Goal: Task Accomplishment & Management: Manage account settings

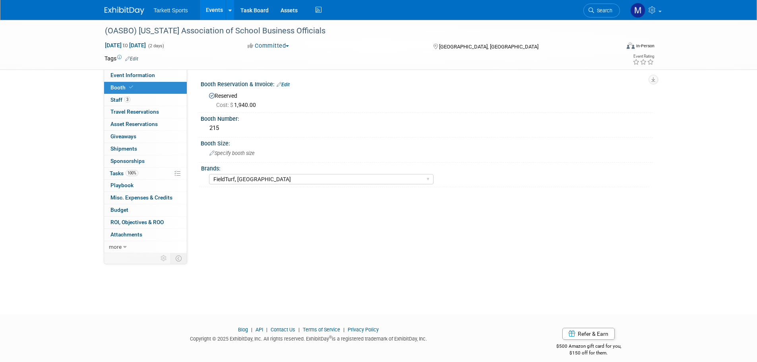
select select "FieldTurf, [GEOGRAPHIC_DATA]"
click at [595, 10] on span "Search" at bounding box center [603, 11] width 18 height 6
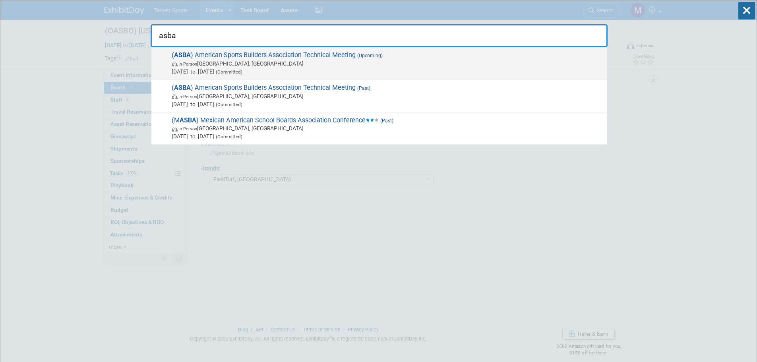
type input "asba"
click at [303, 66] on span "In-Person San Antonio, TX" at bounding box center [387, 64] width 431 height 8
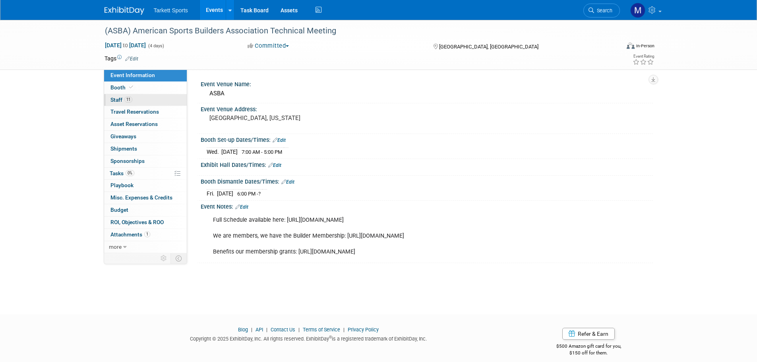
click at [146, 97] on link "11 Staff 11" at bounding box center [145, 100] width 83 height 12
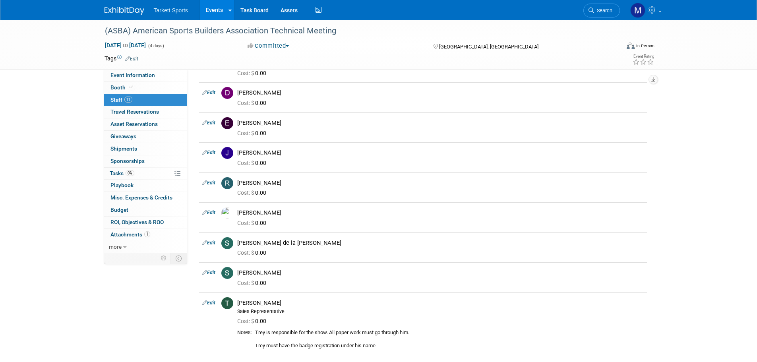
scroll to position [159, 0]
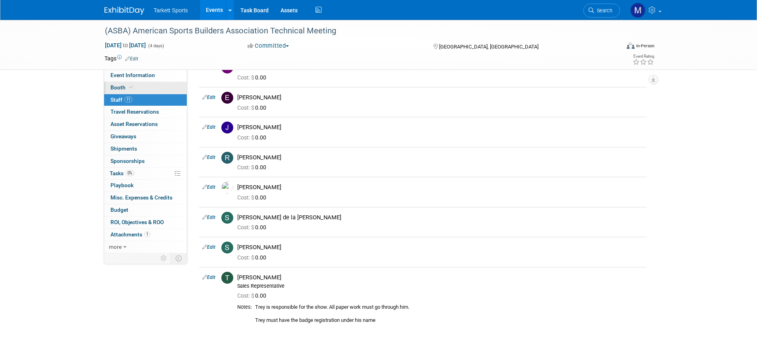
click at [141, 84] on link "Booth" at bounding box center [145, 88] width 83 height 12
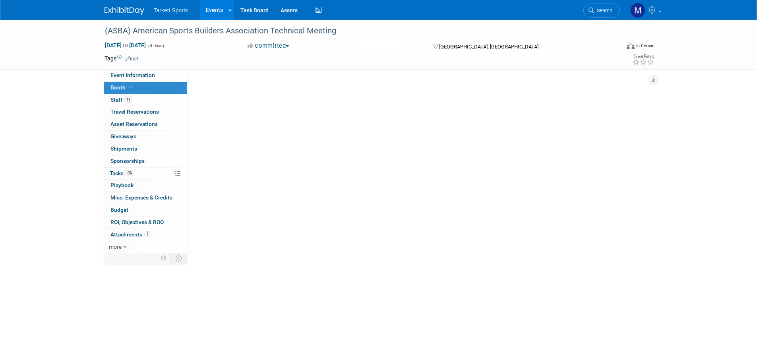
scroll to position [0, 0]
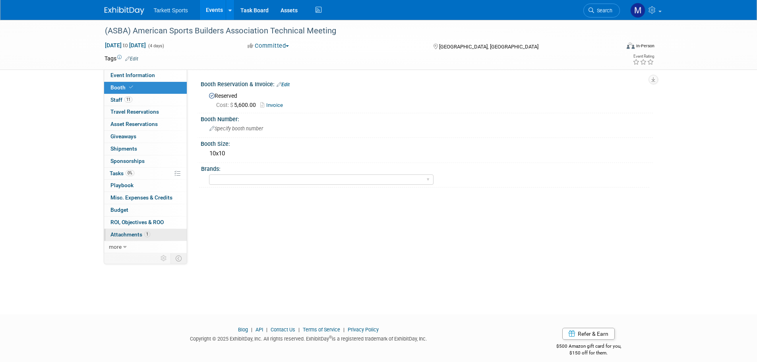
click at [151, 233] on link "1 Attachments 1" at bounding box center [145, 235] width 83 height 12
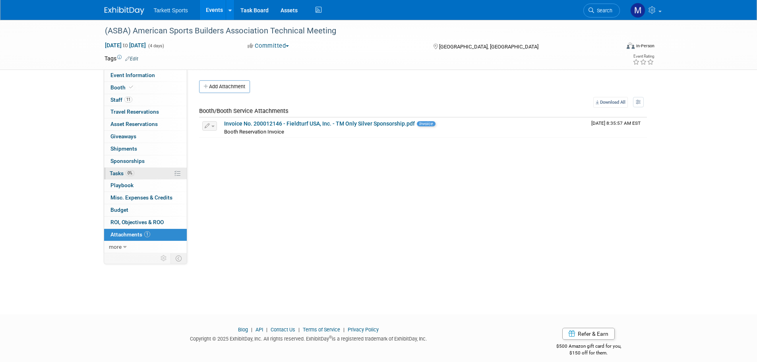
click at [145, 175] on link "0% Tasks 0%" at bounding box center [145, 174] width 83 height 12
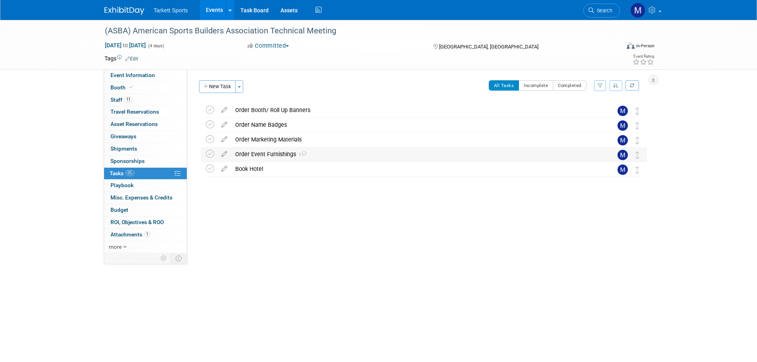
drag, startPoint x: 266, startPoint y: 166, endPoint x: 267, endPoint y: 160, distance: 6.9
click at [267, 166] on div "Book Hotel" at bounding box center [416, 169] width 370 height 14
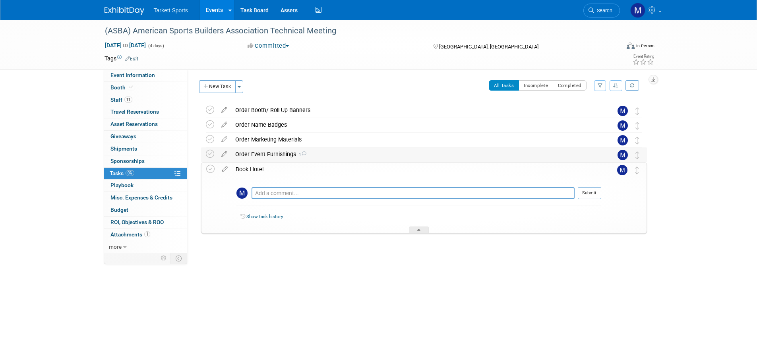
click at [268, 153] on div "Order Event Furnishings 1" at bounding box center [416, 154] width 370 height 14
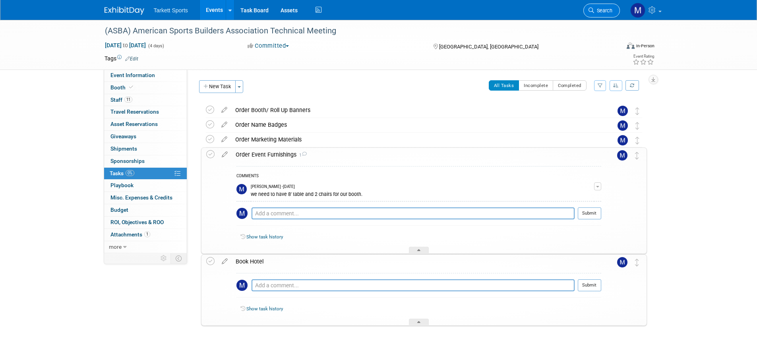
click at [601, 11] on span "Search" at bounding box center [603, 11] width 18 height 6
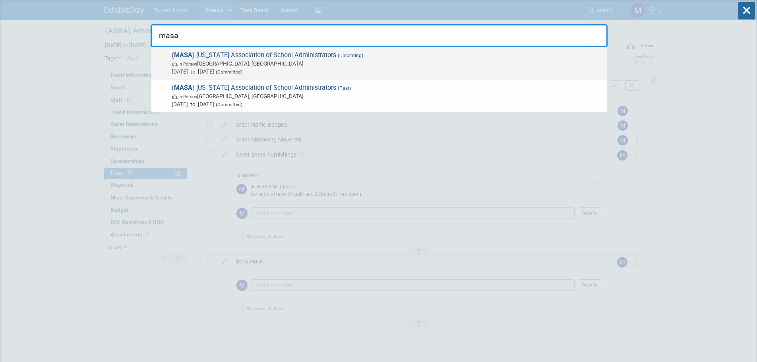
type input "masa"
click at [264, 62] on span "In-Person Osage Beach, MO" at bounding box center [387, 64] width 431 height 8
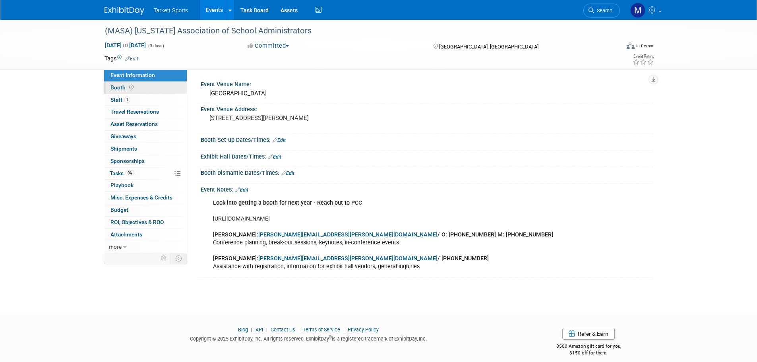
click at [159, 89] on link "Booth" at bounding box center [145, 88] width 83 height 12
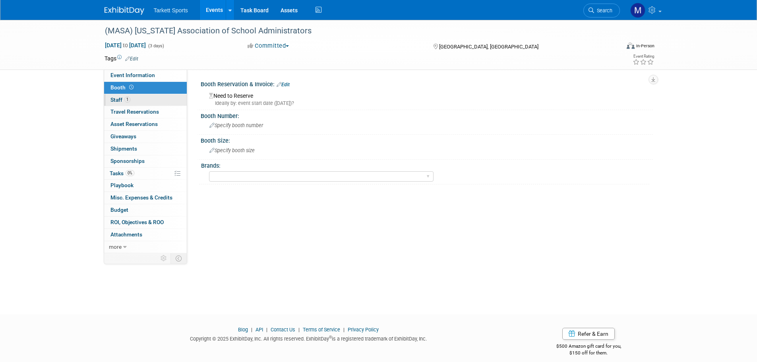
click at [133, 94] on link "1 Staff 1" at bounding box center [145, 100] width 83 height 12
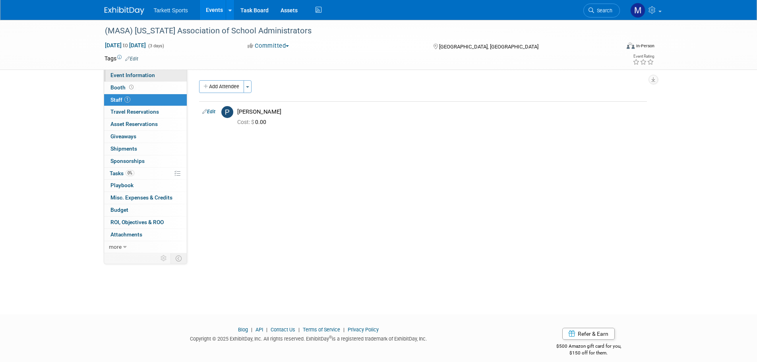
click at [138, 75] on span "Event Information" at bounding box center [132, 75] width 44 height 6
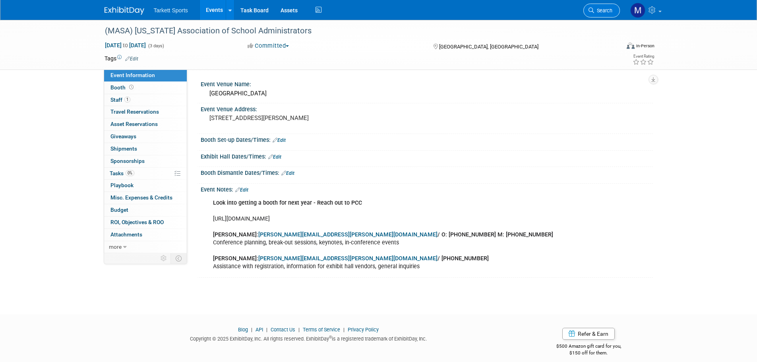
click at [604, 11] on span "Search" at bounding box center [603, 11] width 18 height 6
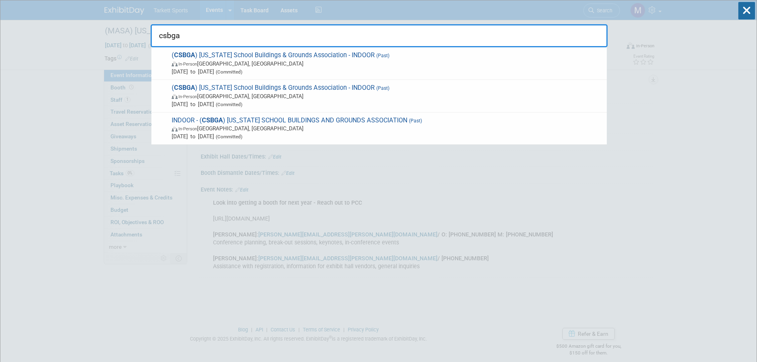
type input "csbga"
click at [276, 64] on span "In-Person Prospect, CT" at bounding box center [387, 64] width 431 height 8
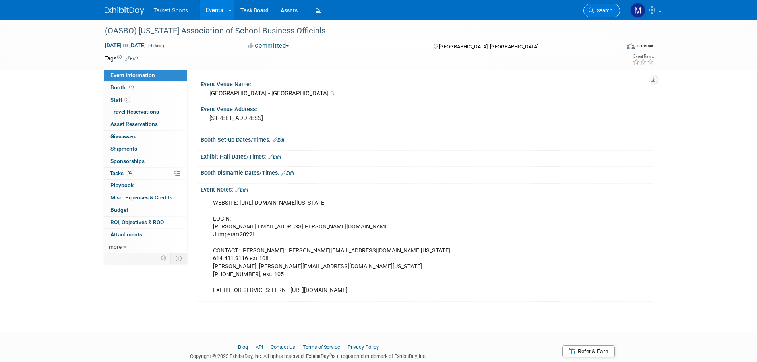
click at [598, 8] on span "Search" at bounding box center [603, 11] width 18 height 6
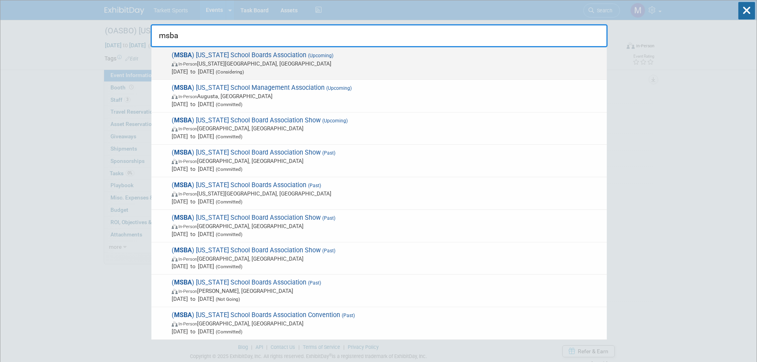
type input "msba"
click at [277, 64] on span "In-Person Kansas City, MO" at bounding box center [387, 64] width 431 height 8
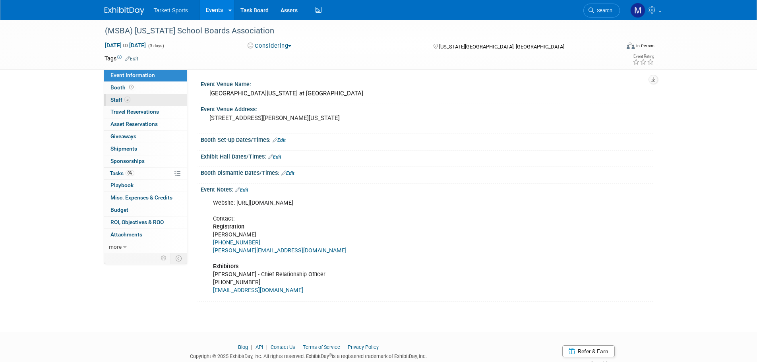
click at [131, 101] on link "5 Staff 5" at bounding box center [145, 100] width 83 height 12
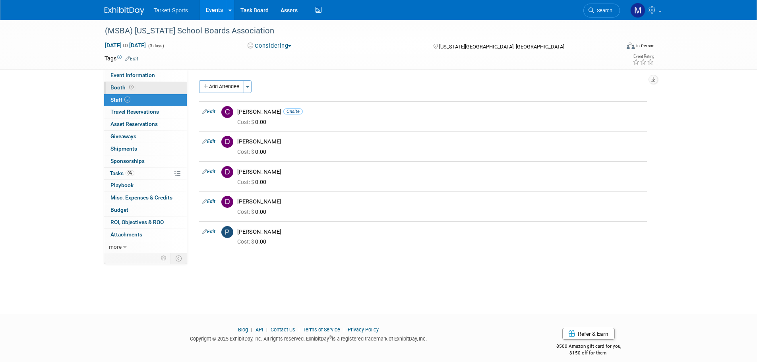
click at [134, 88] on link "Booth" at bounding box center [145, 88] width 83 height 12
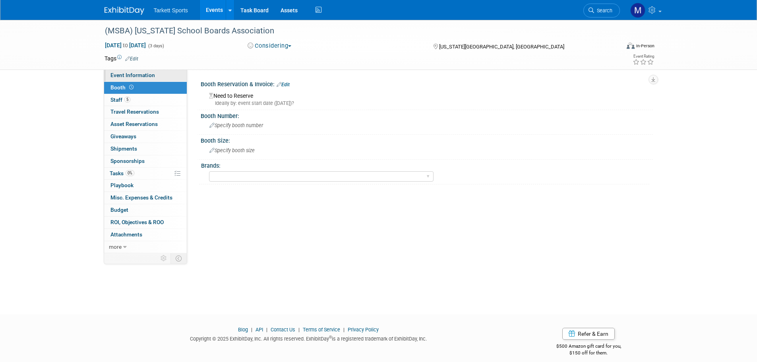
click at [168, 79] on link "Event Information" at bounding box center [145, 76] width 83 height 12
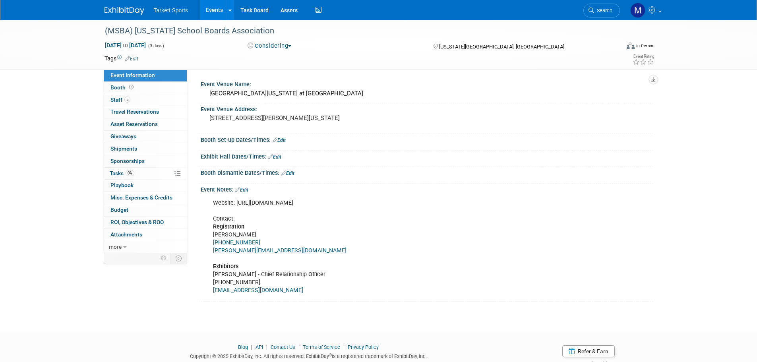
click at [274, 205] on div "Website: https://www.mosba.org/page/annual-conference Contact: Registration Ame…" at bounding box center [386, 247] width 358 height 104
drag, startPoint x: 368, startPoint y: 202, endPoint x: 237, endPoint y: 205, distance: 131.5
click at [237, 205] on div "Website: https://www.mosba.org/page/annual-conference Contact: Registration Ame…" at bounding box center [386, 247] width 358 height 104
copy div "https://www.mosba.org/page/annual-conference"
click at [232, 35] on div "(MSBA) [US_STATE] School Boards Association" at bounding box center [355, 31] width 506 height 14
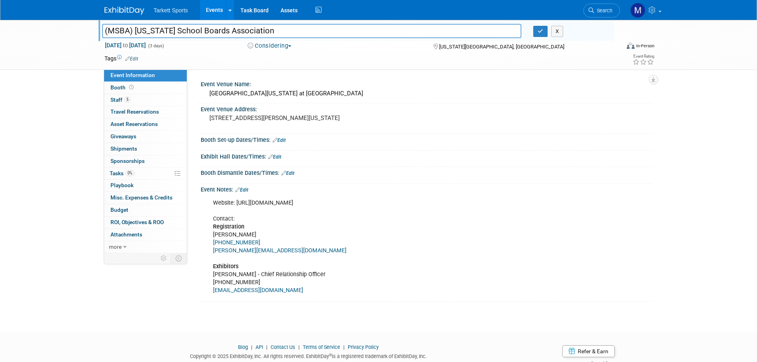
drag, startPoint x: 300, startPoint y: 31, endPoint x: 63, endPoint y: 15, distance: 237.7
click at [63, 15] on body "Tarkett Sports Events Add Event Bulk Upload Events Shareable Event Boards Recen…" at bounding box center [378, 181] width 757 height 362
drag, startPoint x: 269, startPoint y: 251, endPoint x: 213, endPoint y: 250, distance: 56.8
click at [213, 250] on div "Website: https://www.mosba.org/page/annual-conference Contact: Registration Ame…" at bounding box center [386, 247] width 358 height 104
copy link "stevens@mosba.org"
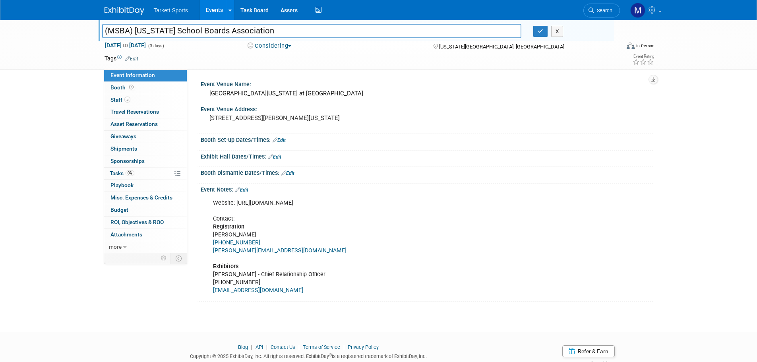
click at [287, 259] on div "Website: https://www.mosba.org/page/annual-conference Contact: Registration Ame…" at bounding box center [386, 247] width 358 height 104
drag, startPoint x: 265, startPoint y: 249, endPoint x: 212, endPoint y: 252, distance: 53.3
click at [212, 252] on div "Website: https://www.mosba.org/page/annual-conference Contact: Registration Ame…" at bounding box center [386, 247] width 358 height 104
copy link "stevens@mosba.org"
click at [603, 7] on link "Search" at bounding box center [601, 11] width 37 height 14
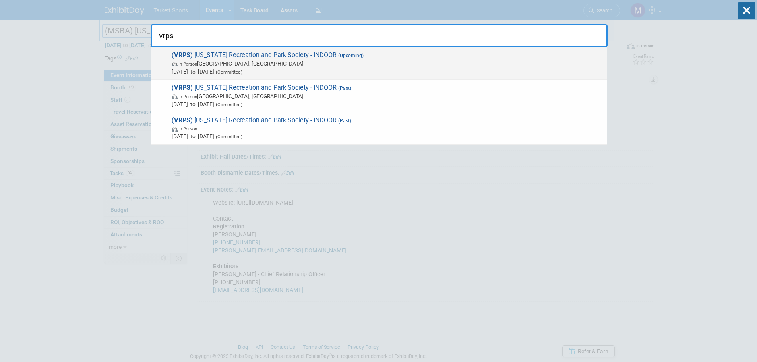
type input "vrps"
click at [330, 63] on span "In-Person Roanoke, VA" at bounding box center [387, 64] width 431 height 8
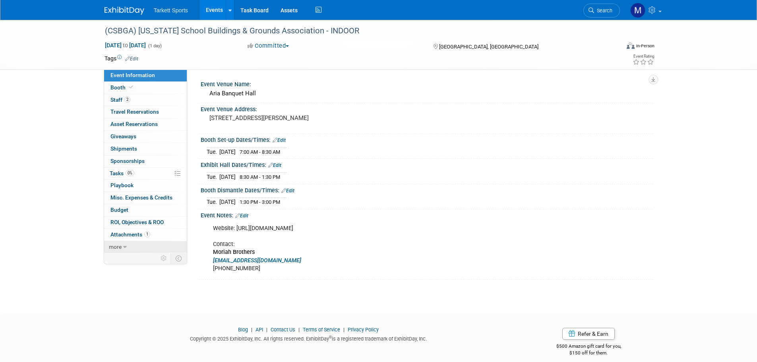
click at [117, 244] on span "more" at bounding box center [115, 247] width 13 height 6
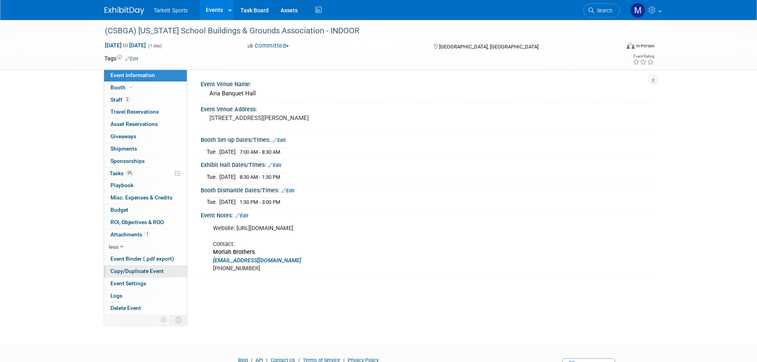
click at [130, 273] on span "Copy/Duplicate Event" at bounding box center [136, 271] width 53 height 6
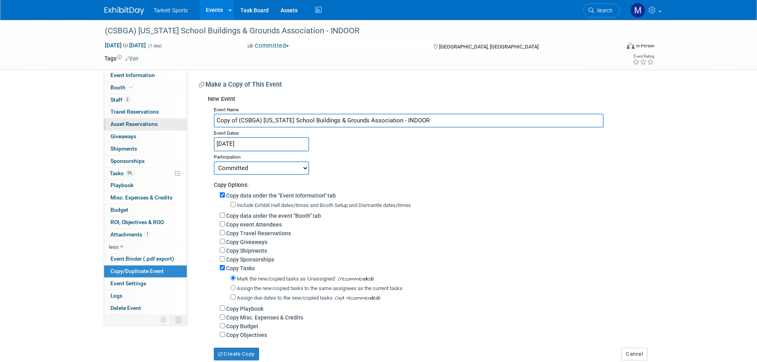
drag, startPoint x: 238, startPoint y: 120, endPoint x: 135, endPoint y: 119, distance: 102.1
click at [137, 119] on div "Event Information Event Info Booth Booth 2 Staff 2 Staff 0 Travel Reservations …" at bounding box center [379, 190] width 560 height 340
type input "(CSBGA) [US_STATE] School Buildings & Grounds Association - INDOOR"
click at [260, 142] on input "[DATE]" at bounding box center [261, 144] width 95 height 14
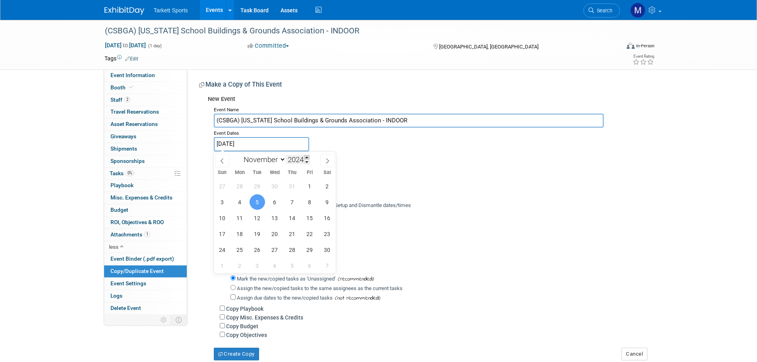
click at [307, 156] on span at bounding box center [307, 157] width 6 height 5
type input "2025"
click at [259, 203] on span "4" at bounding box center [256, 201] width 15 height 15
type input "[DATE]"
type input "2024"
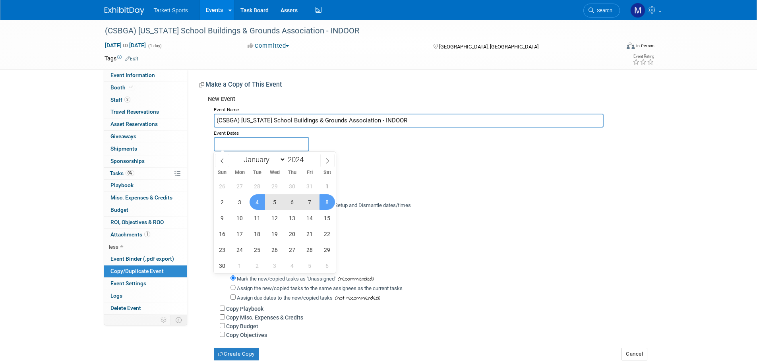
click at [392, 178] on div "Copy Options:" at bounding box center [430, 182] width 433 height 14
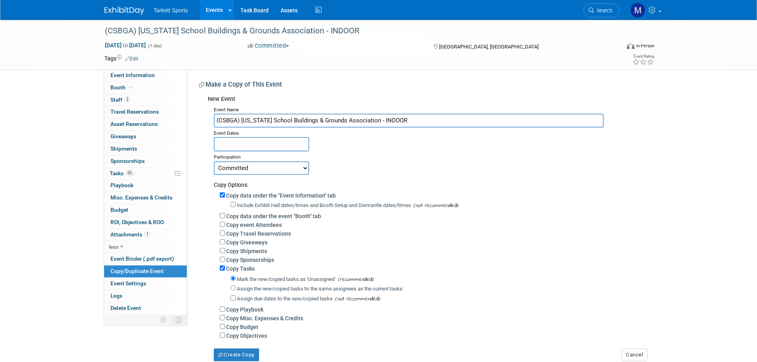
click at [273, 151] on div "Participation" at bounding box center [430, 156] width 433 height 10
click at [263, 143] on input "text" at bounding box center [261, 144] width 95 height 14
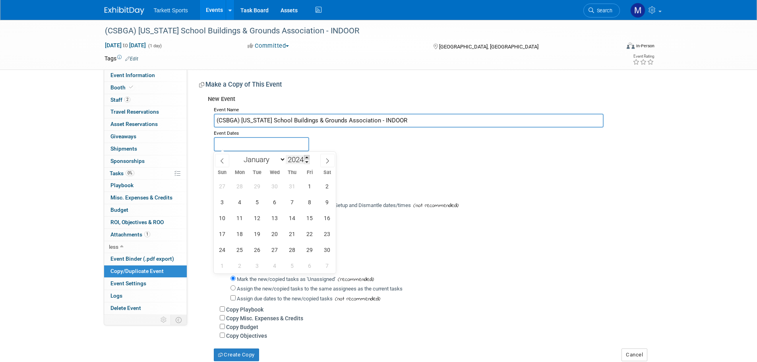
click at [309, 158] on span at bounding box center [307, 157] width 6 height 5
type input "2025"
click at [258, 200] on span "4" at bounding box center [256, 201] width 15 height 15
type input "[DATE]"
click at [258, 200] on span "4" at bounding box center [256, 201] width 15 height 15
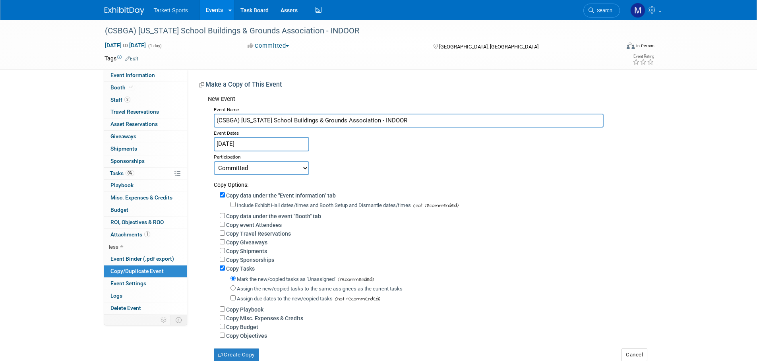
click at [246, 226] on label "Copy event Attendees" at bounding box center [254, 225] width 56 height 6
click at [225, 226] on input "Copy event Attendees" at bounding box center [222, 224] width 5 height 5
checkbox input "true"
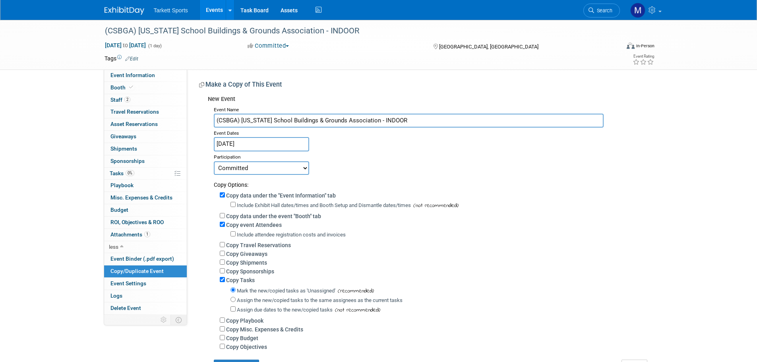
click at [245, 303] on label "Assign the new/copied tasks to the same assignees as the current tasks" at bounding box center [320, 300] width 166 height 6
click at [236, 302] on input "Assign the new/copied tasks to the same assignees as the current tasks" at bounding box center [232, 299] width 5 height 5
radio input "true"
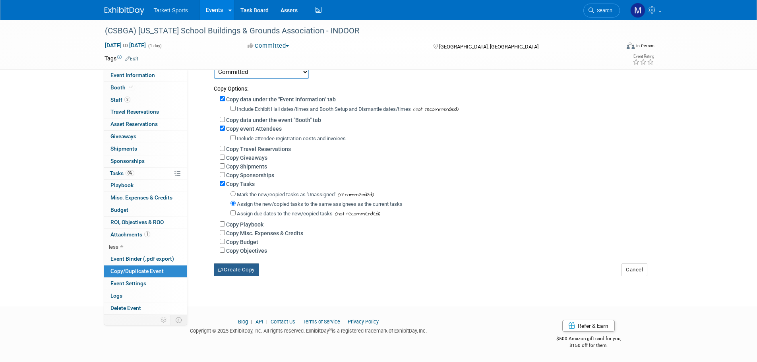
click at [236, 270] on button "Create Copy" at bounding box center [236, 269] width 45 height 13
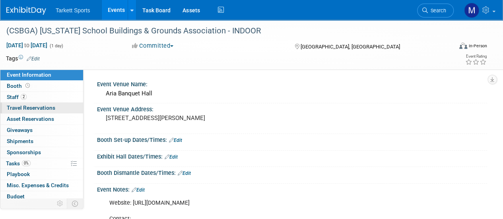
click at [33, 102] on link "0 Travel Reservations 0" at bounding box center [41, 107] width 83 height 11
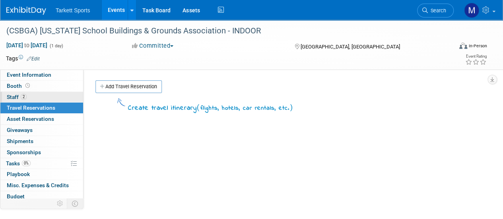
click at [35, 94] on link "2 Staff 2" at bounding box center [41, 97] width 83 height 11
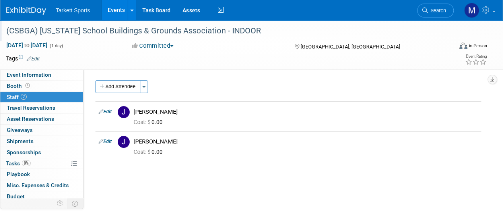
click at [197, 33] on div "(CSBGA) [US_STATE] School Buildings & Grounds Association - INDOOR" at bounding box center [225, 31] width 442 height 14
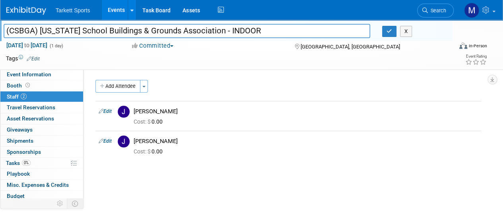
drag, startPoint x: 226, startPoint y: 30, endPoint x: 0, endPoint y: 27, distance: 225.7
click at [0, 27] on div "(CSBGA) [US_STATE] School Buildings & Grounds Association - INDOOR" at bounding box center [187, 32] width 378 height 12
drag, startPoint x: 31, startPoint y: 83, endPoint x: 43, endPoint y: 83, distance: 12.3
click at [31, 83] on link "Booth" at bounding box center [41, 85] width 83 height 11
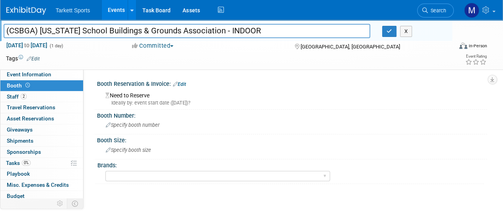
click at [186, 83] on link "Edit" at bounding box center [179, 84] width 13 height 6
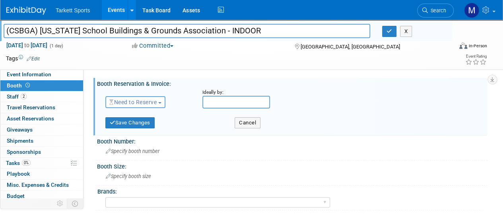
click at [145, 104] on span "Need to Reserve" at bounding box center [132, 102] width 47 height 6
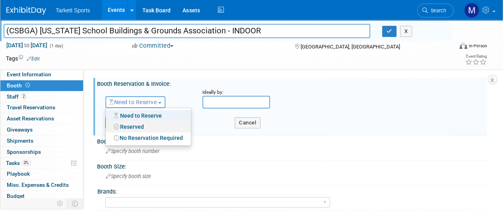
click at [144, 123] on link "Reserved" at bounding box center [148, 126] width 85 height 11
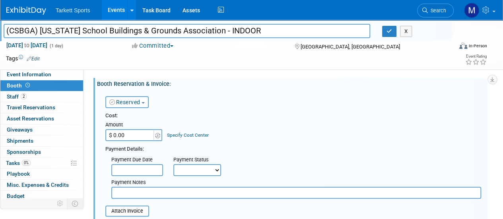
click at [143, 133] on input "$ 0.00" at bounding box center [130, 135] width 50 height 12
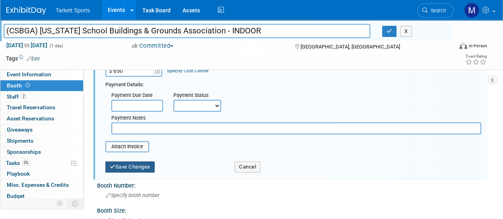
scroll to position [79, 0]
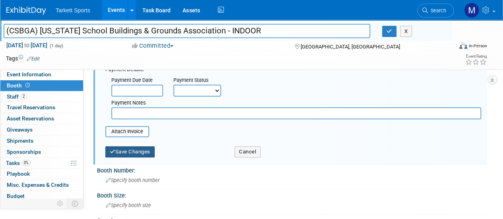
type input "$ 650.00"
click at [125, 148] on button "Save Changes" at bounding box center [129, 151] width 49 height 11
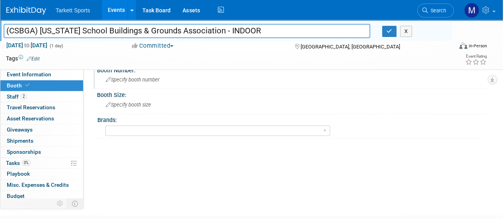
scroll to position [0, 0]
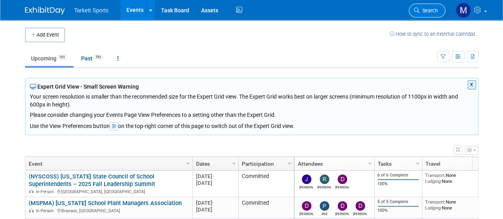
click at [427, 14] on link "Search" at bounding box center [426, 11] width 37 height 14
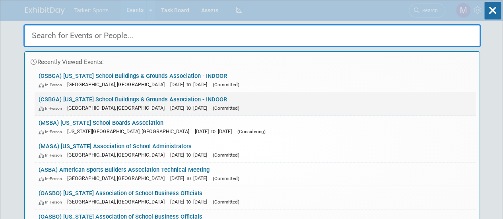
click at [106, 96] on link "(CSBGA) Connecticut School Buildings & Grounds Association - INDOOR In-Person P…" at bounding box center [255, 103] width 441 height 23
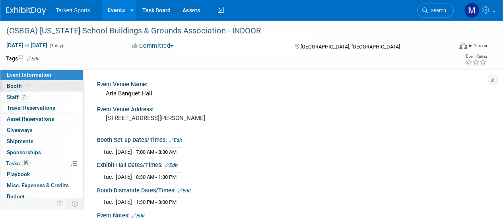
click at [39, 86] on link "Booth" at bounding box center [41, 86] width 83 height 11
select select "Indoor"
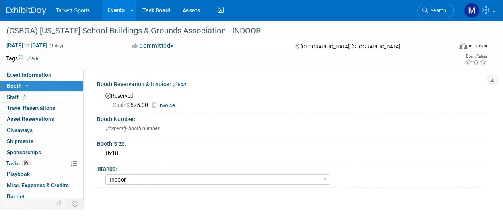
click at [171, 102] on span "Invoice" at bounding box center [165, 105] width 27 height 6
click at [165, 102] on link "Invoice" at bounding box center [165, 105] width 27 height 6
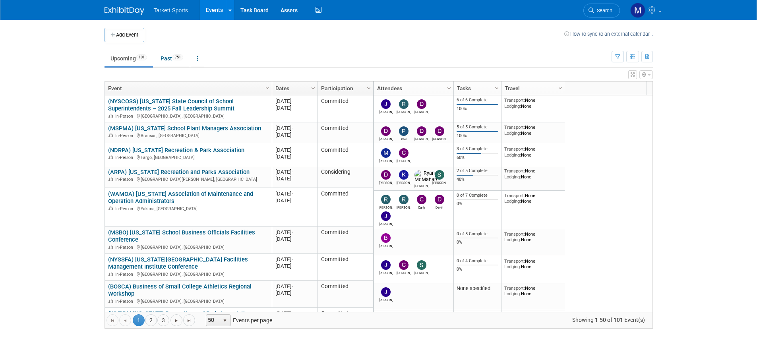
click at [599, 12] on span "Search" at bounding box center [603, 11] width 18 height 6
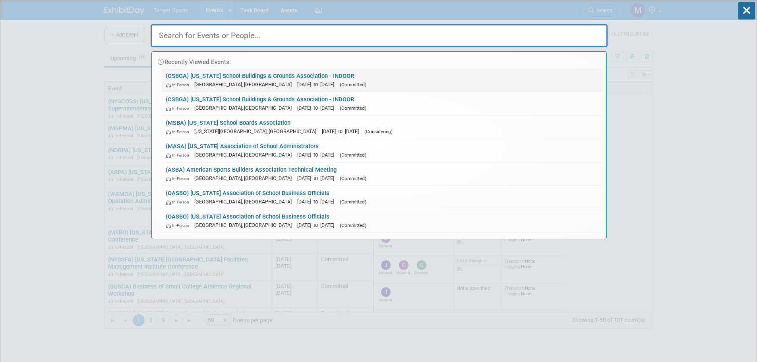
click at [217, 85] on span "[GEOGRAPHIC_DATA], [GEOGRAPHIC_DATA]" at bounding box center [244, 84] width 101 height 6
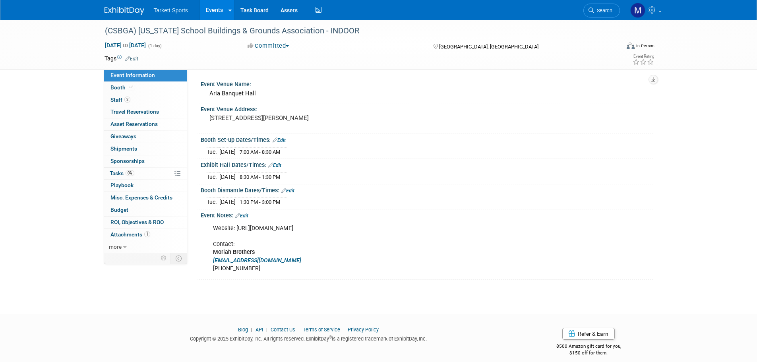
click at [602, 12] on span "Search" at bounding box center [603, 11] width 18 height 6
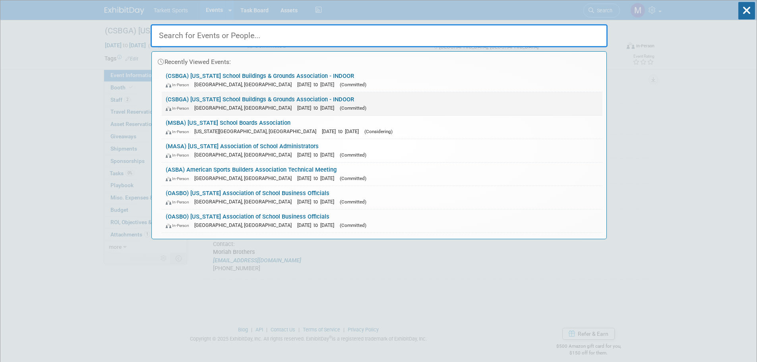
click at [220, 96] on link "(CSBGA) [US_STATE] School Buildings & Grounds Association - INDOOR In-Person [G…" at bounding box center [382, 103] width 441 height 23
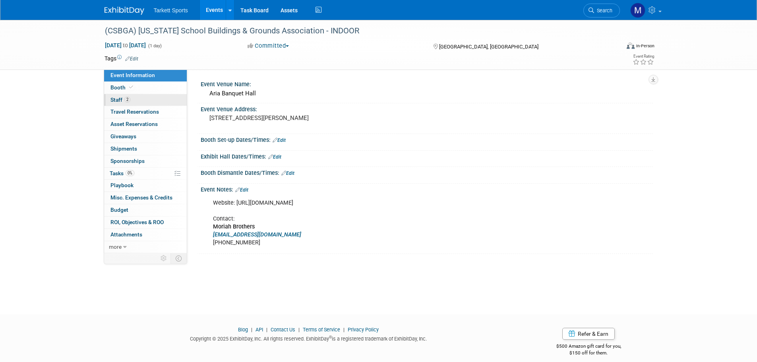
click at [141, 100] on link "2 Staff 2" at bounding box center [145, 100] width 83 height 12
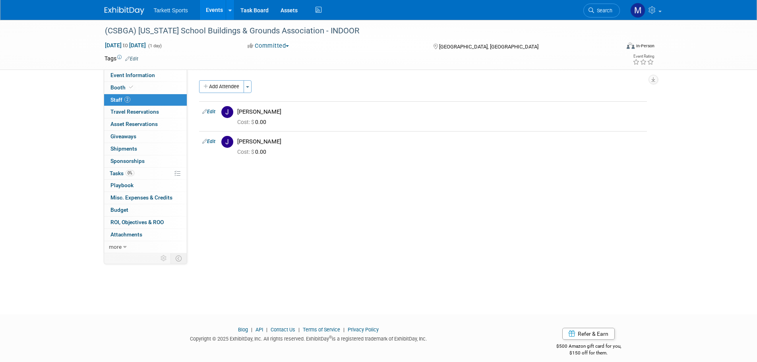
drag, startPoint x: 236, startPoint y: 86, endPoint x: 242, endPoint y: 89, distance: 5.9
click at [236, 86] on button "Add Attendee" at bounding box center [221, 86] width 45 height 13
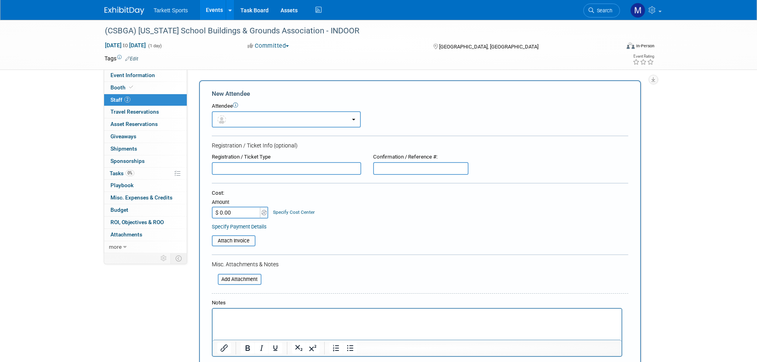
click at [264, 114] on button "button" at bounding box center [286, 119] width 149 height 16
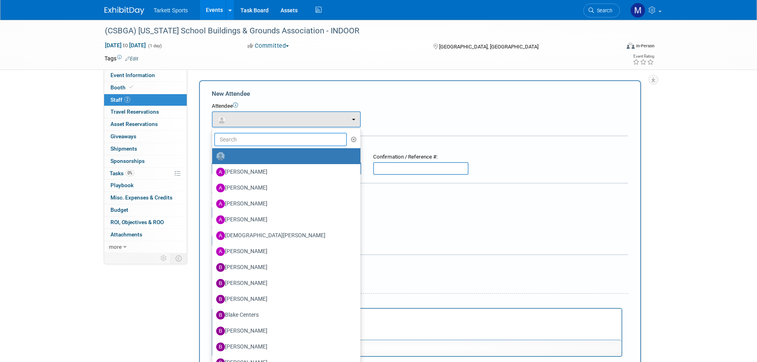
click at [262, 139] on input "text" at bounding box center [280, 140] width 133 height 14
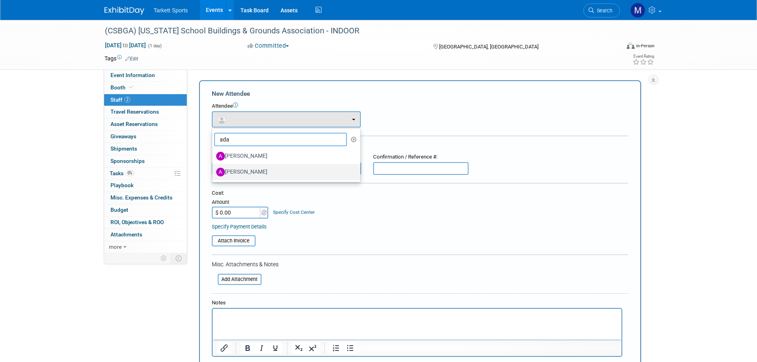
type input "ada"
click at [249, 168] on label "[PERSON_NAME]" at bounding box center [284, 172] width 136 height 13
click at [213, 168] on input "[PERSON_NAME]" at bounding box center [210, 170] width 5 height 5
select select "a0915d22-e53b-4cf0-946f-9c5e3125a8a2"
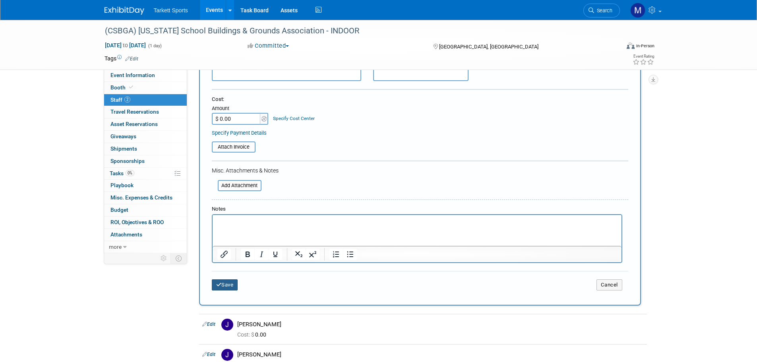
click at [226, 285] on button "Save" at bounding box center [225, 284] width 26 height 11
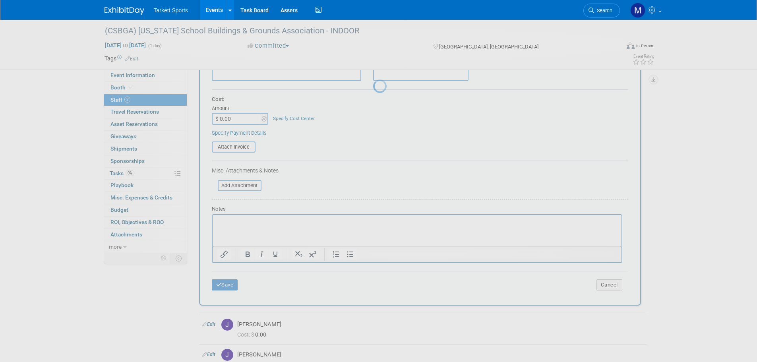
scroll to position [8, 0]
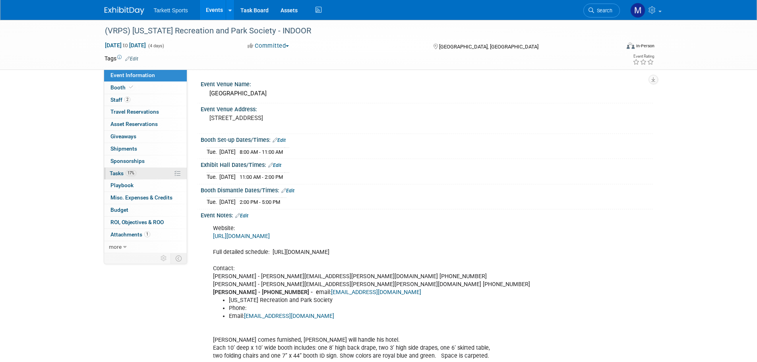
click at [153, 169] on link "17% Tasks 17%" at bounding box center [145, 174] width 83 height 12
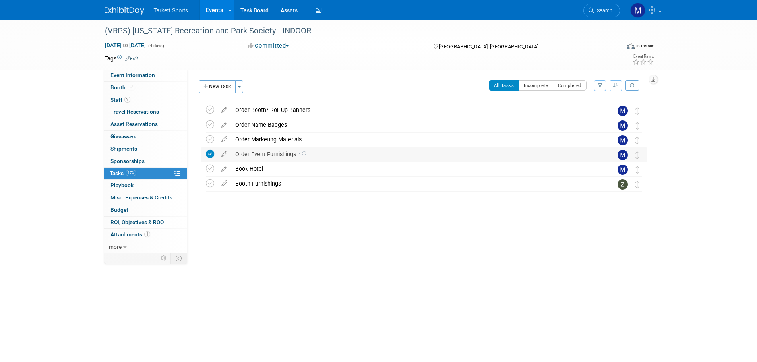
click at [251, 153] on div "Order Event Furnishings 1" at bounding box center [416, 154] width 370 height 14
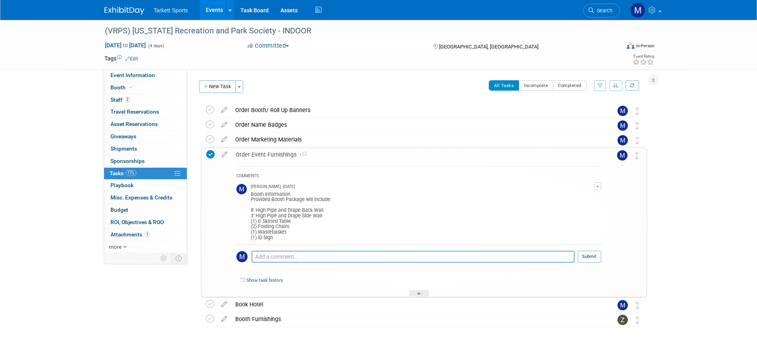
click at [266, 154] on div "Order Event Furnishings 1" at bounding box center [416, 155] width 369 height 14
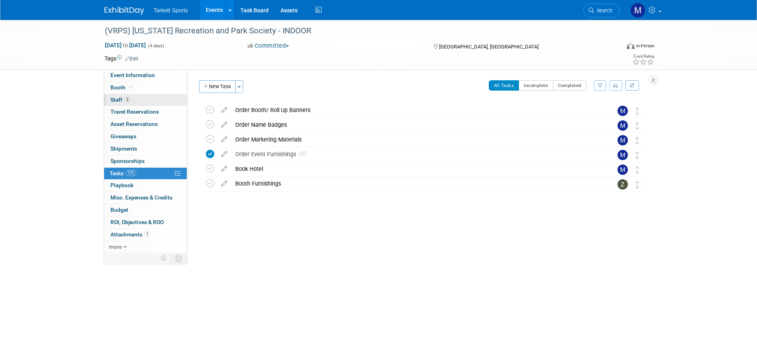
click at [147, 97] on link "2 Staff 2" at bounding box center [145, 100] width 83 height 12
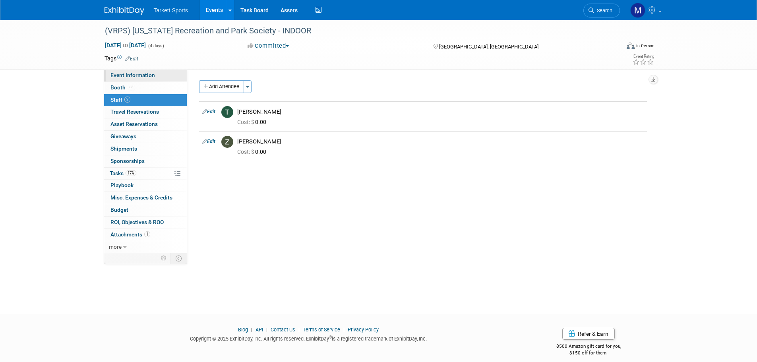
click at [149, 75] on span "Event Information" at bounding box center [132, 75] width 44 height 6
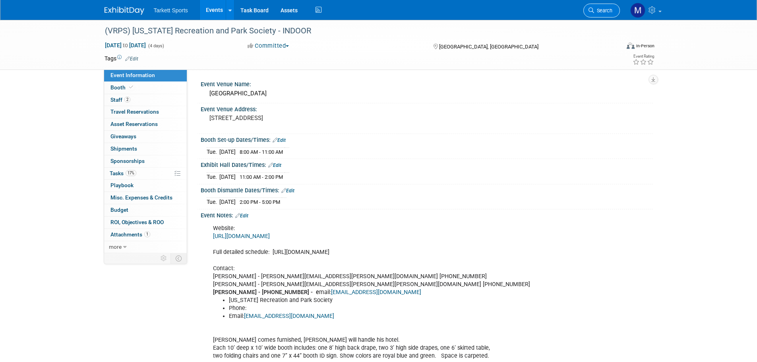
click at [610, 11] on span "Search" at bounding box center [603, 11] width 18 height 6
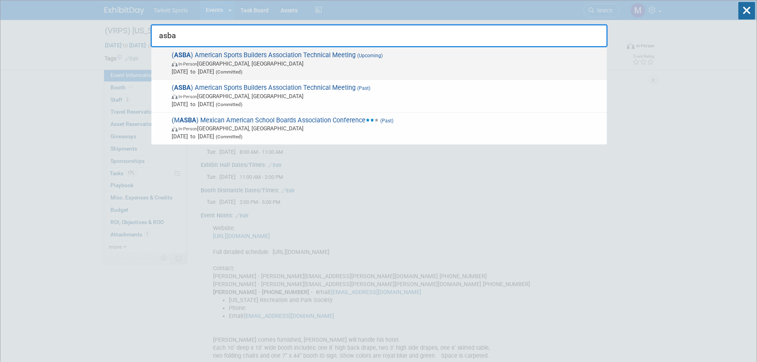
type input "asba"
click at [257, 63] on span "In-Person San Antonio, TX" at bounding box center [387, 64] width 431 height 8
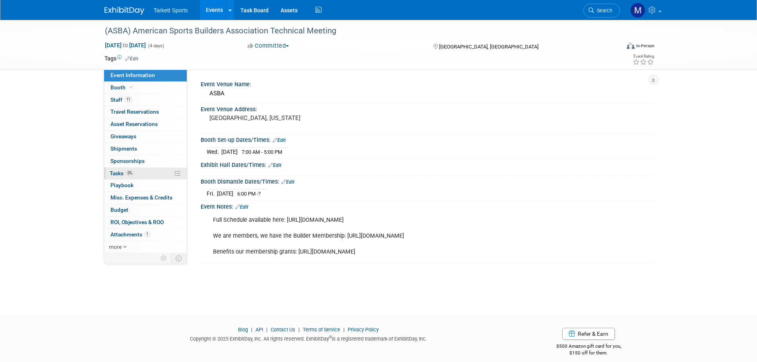
click at [150, 174] on link "0% Tasks 0%" at bounding box center [145, 174] width 83 height 12
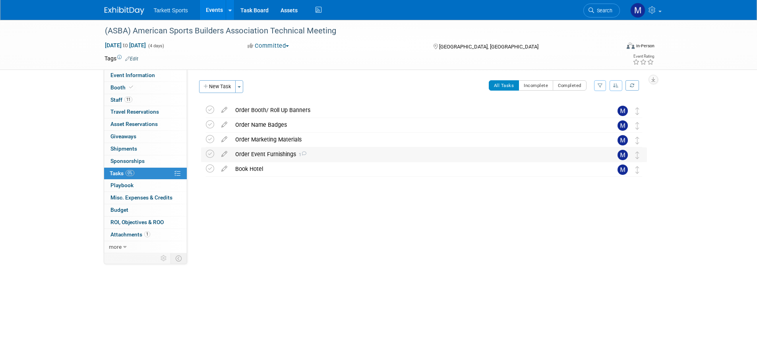
click at [282, 157] on div "Order Event Furnishings 1" at bounding box center [416, 154] width 370 height 14
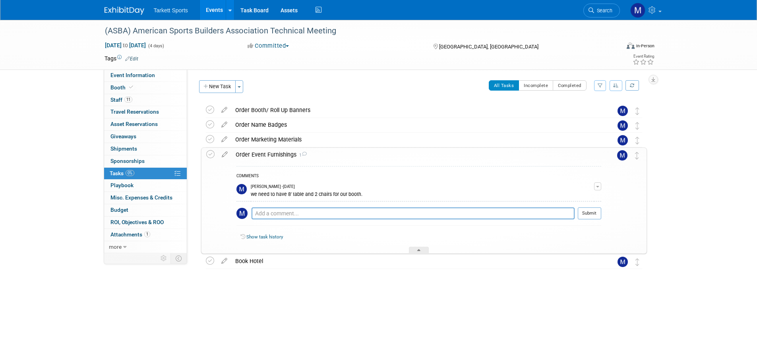
click at [282, 157] on div "Order Event Furnishings 1" at bounding box center [416, 155] width 369 height 14
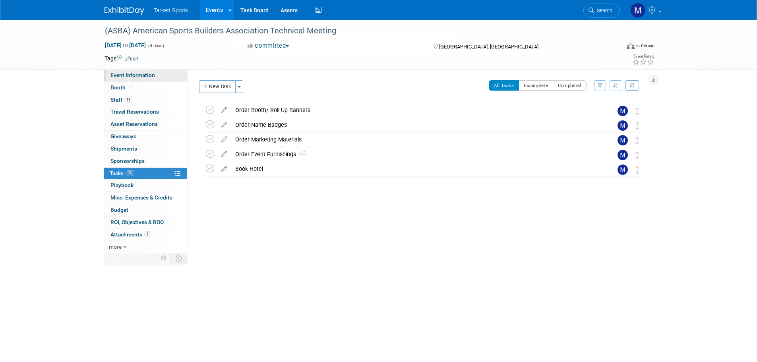
click at [164, 73] on link "Event Information" at bounding box center [145, 76] width 83 height 12
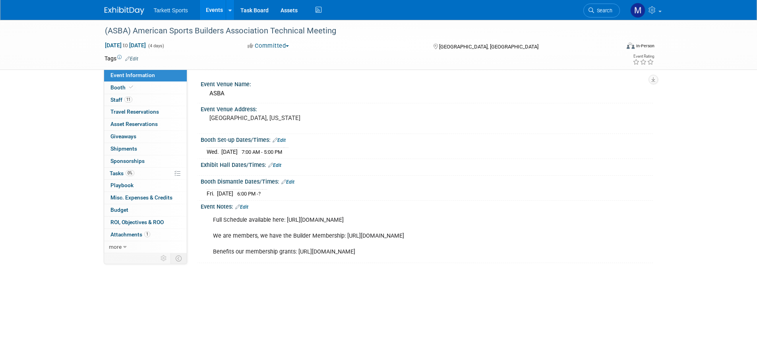
click at [597, 10] on span "Search" at bounding box center [603, 11] width 18 height 6
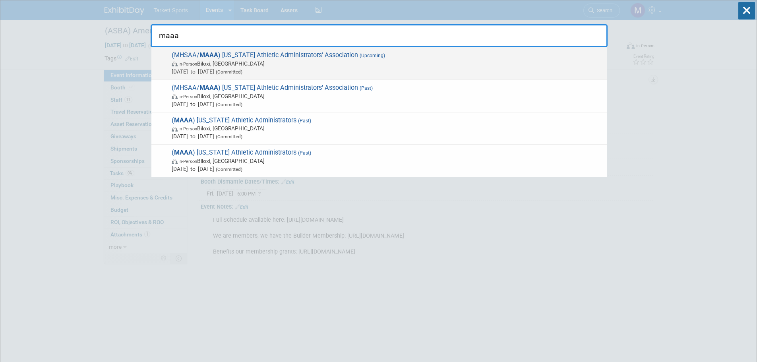
type input "maaa"
click at [293, 61] on span "In-Person [PERSON_NAME], [GEOGRAPHIC_DATA]" at bounding box center [387, 64] width 431 height 8
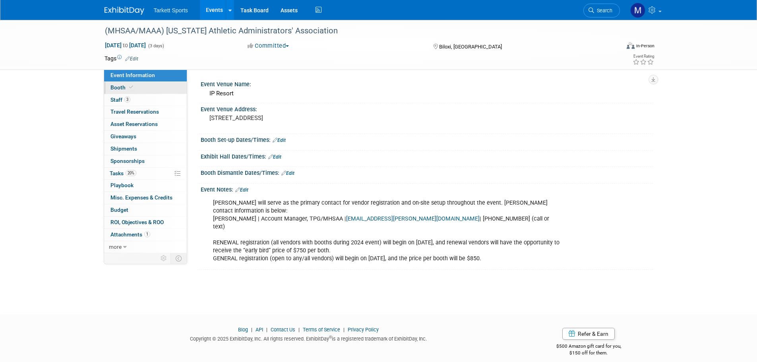
click at [145, 89] on link "Booth" at bounding box center [145, 88] width 83 height 12
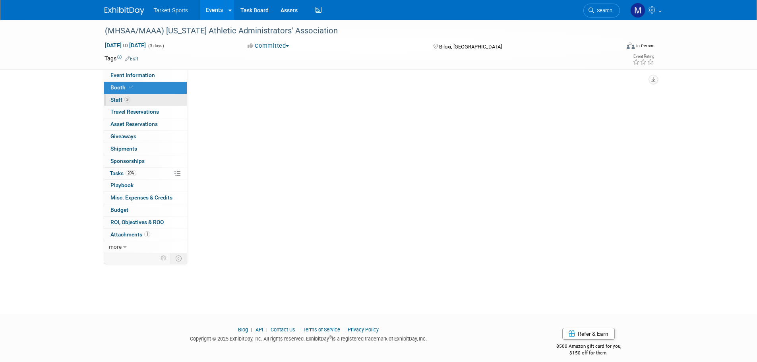
select select "FieldTurf, [GEOGRAPHIC_DATA]"
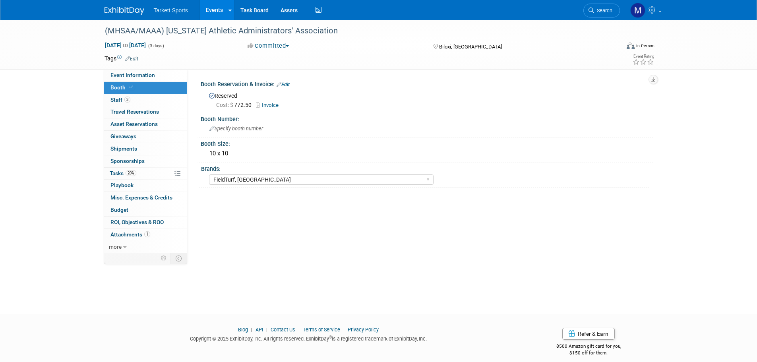
click at [263, 104] on link "Invoice" at bounding box center [269, 105] width 27 height 6
click at [147, 168] on link "20% Tasks 20%" at bounding box center [145, 174] width 83 height 12
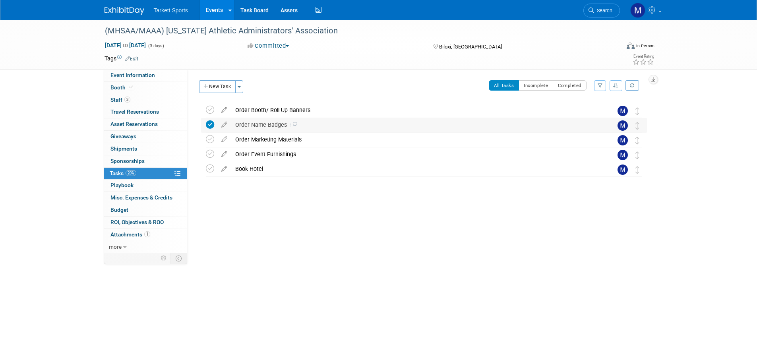
click at [249, 129] on div "Order Name Badges 1" at bounding box center [416, 125] width 370 height 14
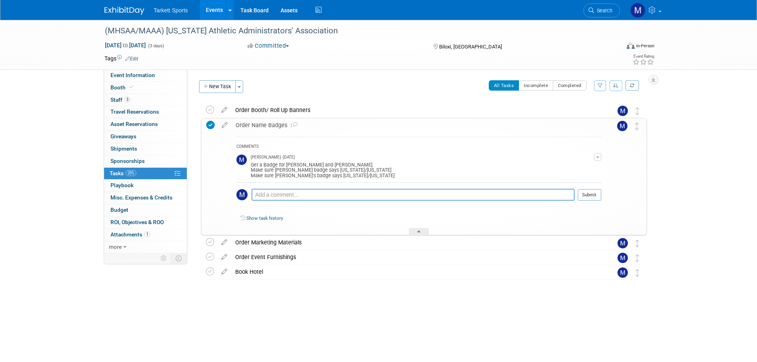
click at [249, 129] on div "Order Name Badges 1" at bounding box center [416, 125] width 369 height 14
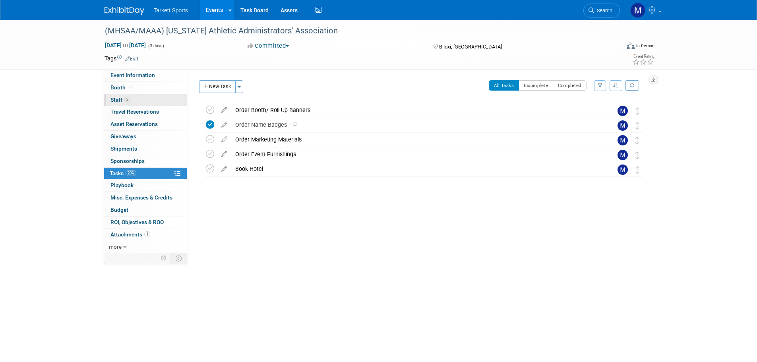
click at [139, 101] on link "3 Staff 3" at bounding box center [145, 100] width 83 height 12
